Goal: Task Accomplishment & Management: Use online tool/utility

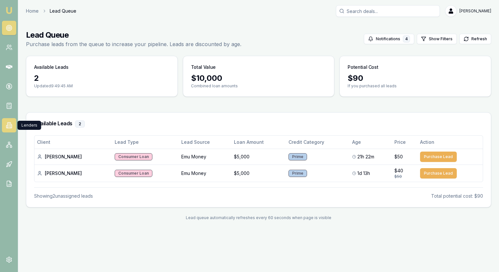
click at [9, 124] on icon at bounding box center [9, 125] width 6 height 6
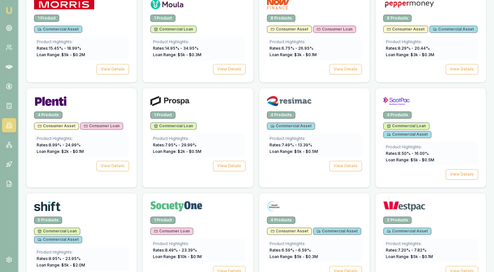
scroll to position [936, 0]
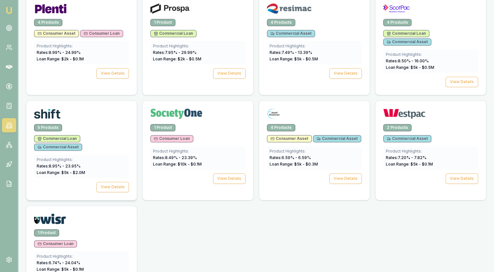
click at [68, 101] on div at bounding box center [81, 112] width 110 height 23
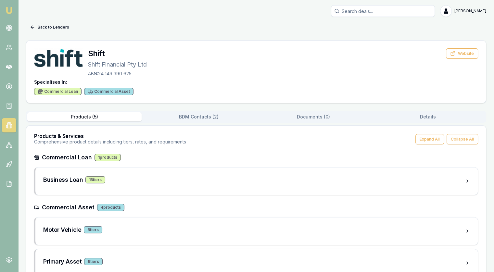
click at [44, 27] on button "Back to Lenders" at bounding box center [49, 27] width 47 height 10
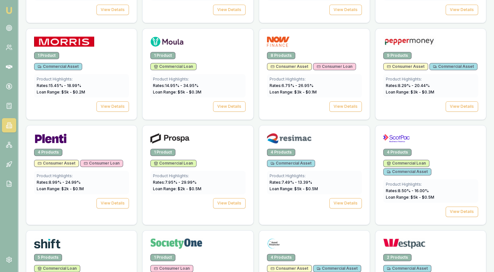
scroll to position [936, 0]
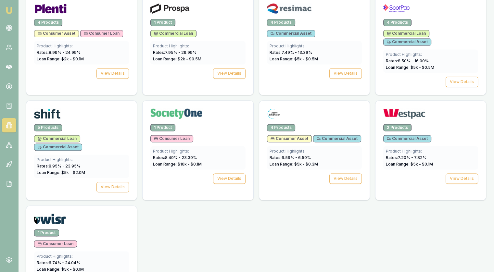
click at [101, 240] on div "Consumer Loan" at bounding box center [81, 243] width 95 height 7
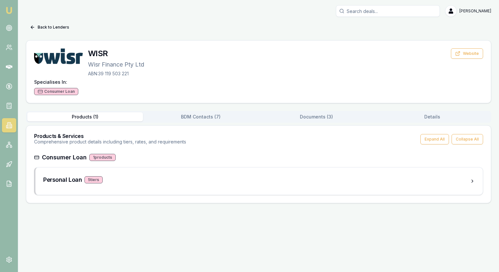
click at [101, 156] on div "1 products" at bounding box center [102, 157] width 26 height 7
click at [66, 93] on div "Consumer Loan" at bounding box center [56, 91] width 44 height 7
click at [63, 181] on h3 "Personal Loan" at bounding box center [62, 179] width 39 height 9
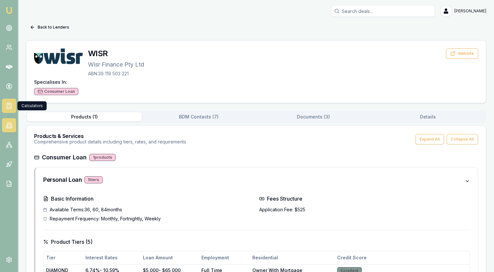
click at [9, 106] on icon at bounding box center [9, 106] width 0 height 0
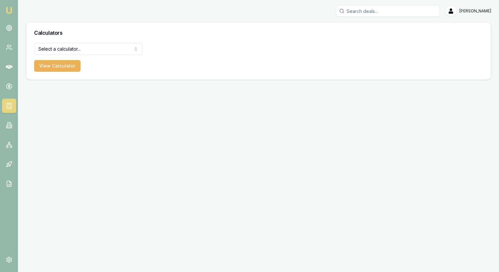
click at [73, 47] on html "[PERSON_NAME] [PERSON_NAME] Toggle Menu Calculators Select a calculator... Fina…" at bounding box center [249, 136] width 499 height 272
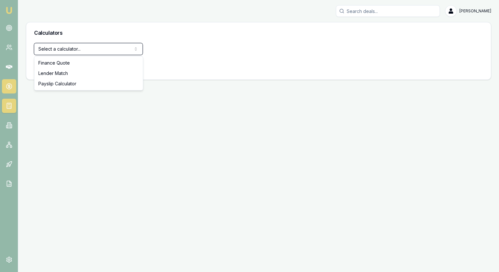
click at [7, 85] on html "[PERSON_NAME] [PERSON_NAME] Toggle Menu Calculators Select a calculator... Fina…" at bounding box center [249, 136] width 499 height 272
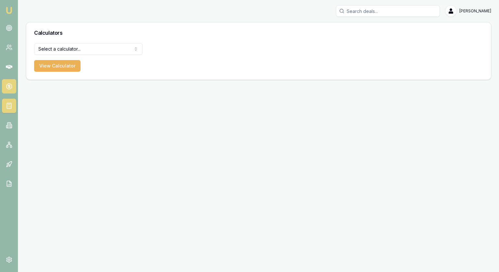
click at [7, 85] on icon at bounding box center [9, 86] width 6 height 6
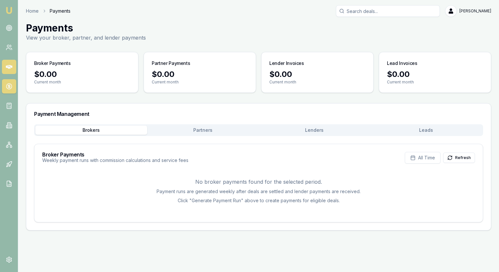
click at [6, 66] on icon at bounding box center [9, 67] width 6 height 4
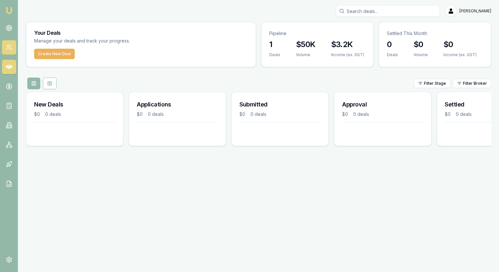
click at [13, 46] on link at bounding box center [9, 47] width 14 height 14
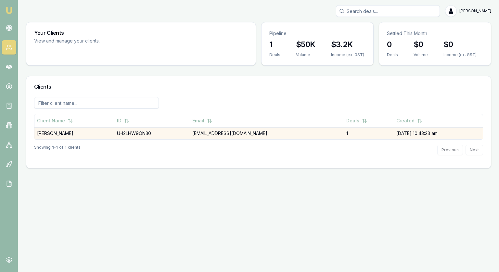
click at [62, 135] on td "[PERSON_NAME]" at bounding box center [74, 133] width 80 height 12
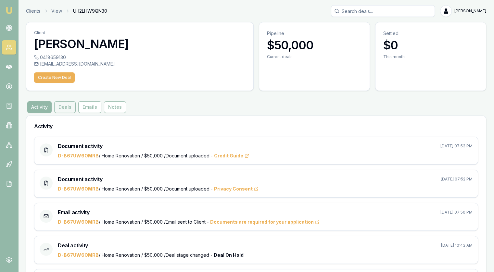
click at [67, 108] on button "Deals" at bounding box center [64, 107] width 21 height 12
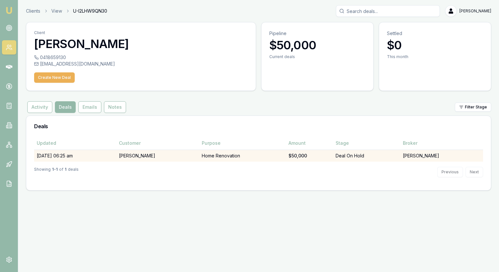
click at [199, 153] on td "Home Renovation" at bounding box center [242, 156] width 87 height 12
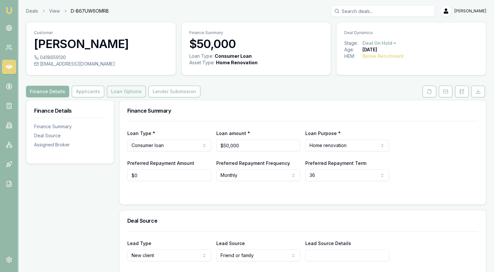
click at [118, 89] on button "Loan Options" at bounding box center [126, 92] width 39 height 12
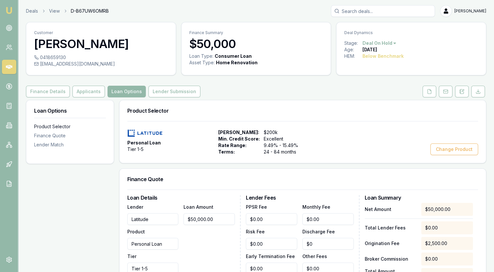
click at [65, 127] on div "Product Selector" at bounding box center [70, 126] width 72 height 6
click at [64, 127] on div "Product Selector" at bounding box center [70, 126] width 72 height 6
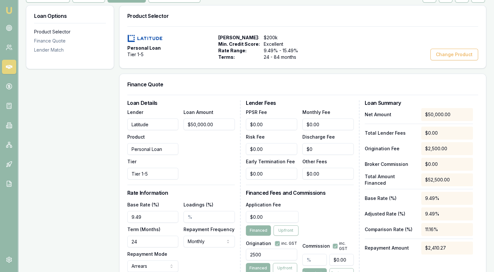
scroll to position [100, 0]
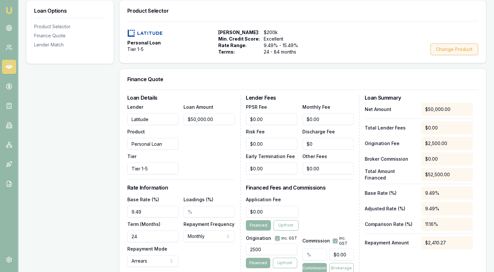
click at [451, 50] on button "Change Product" at bounding box center [454, 49] width 48 height 12
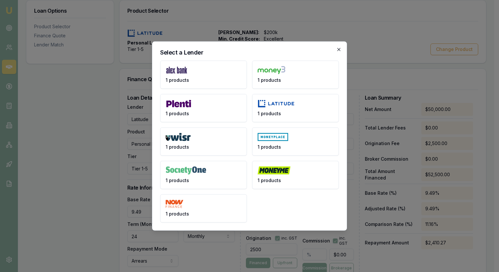
click at [338, 49] on icon "button" at bounding box center [338, 49] width 3 height 3
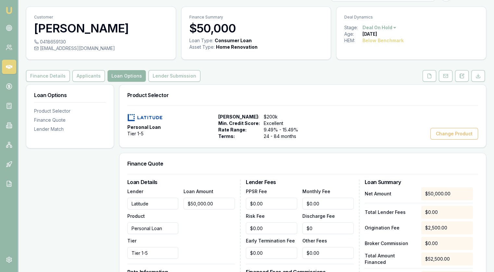
scroll to position [0, 0]
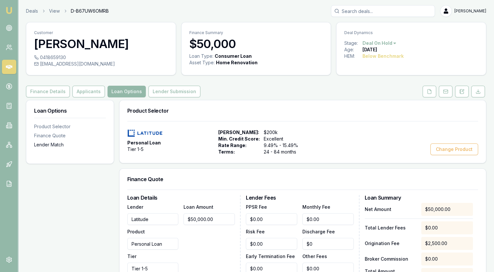
click at [42, 144] on div "Lender Match" at bounding box center [70, 145] width 72 height 6
click at [87, 91] on button "Applicants" at bounding box center [88, 92] width 32 height 12
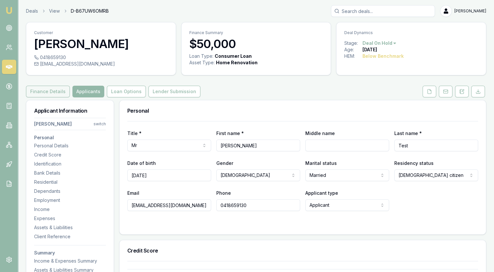
click at [57, 96] on button "Finance Details" at bounding box center [48, 92] width 44 height 12
